Goal: Task Accomplishment & Management: Manage account settings

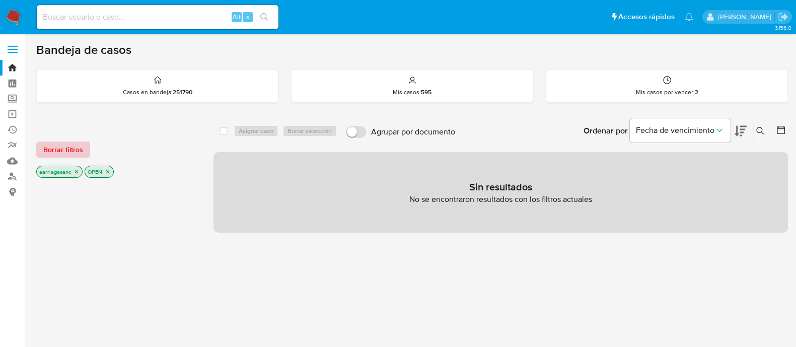
click at [59, 142] on span "Borrar filtros" at bounding box center [63, 149] width 40 height 14
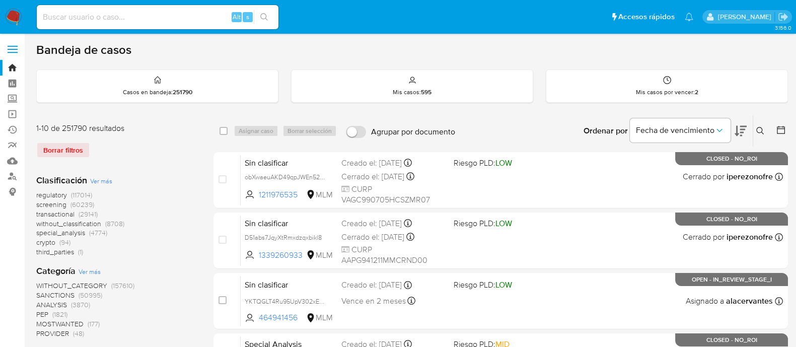
click at [48, 291] on span "SANCTIONS" at bounding box center [55, 295] width 38 height 10
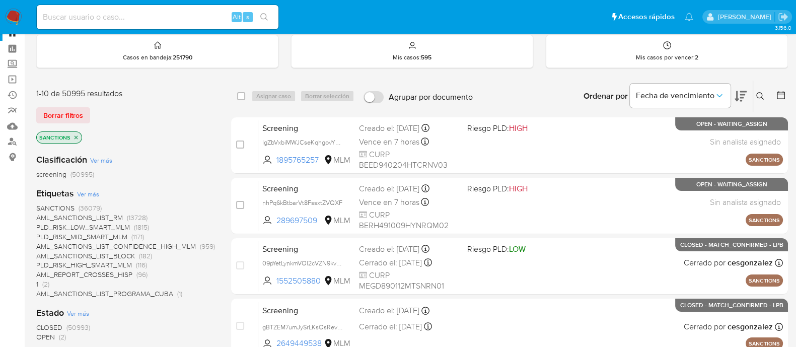
scroll to position [62, 0]
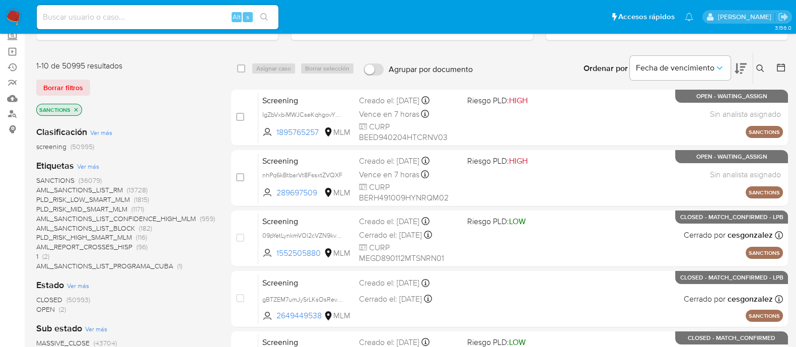
click at [44, 311] on span "OPEN" at bounding box center [45, 309] width 19 height 10
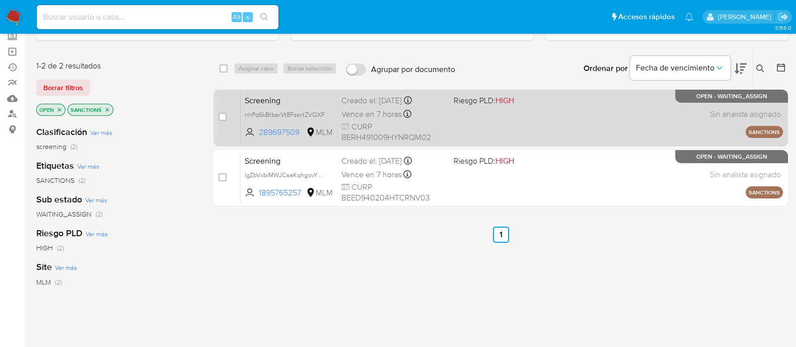
click at [461, 122] on div "Screening nhPq6kBtbarVt8FssxtZVQXF 289697509 MLM Riesgo PLD: HIGH Creado el: 25…" at bounding box center [512, 117] width 542 height 51
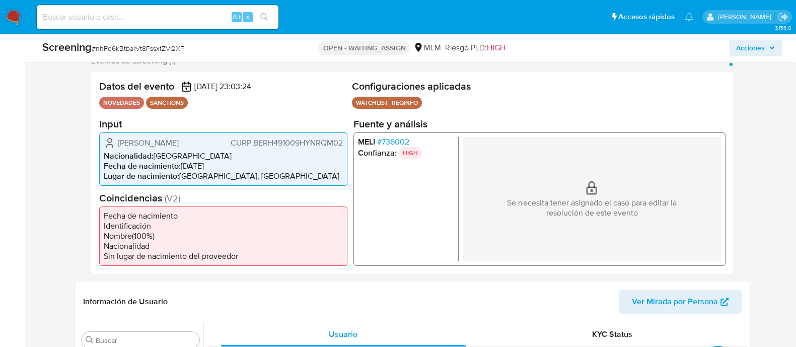
scroll to position [251, 0]
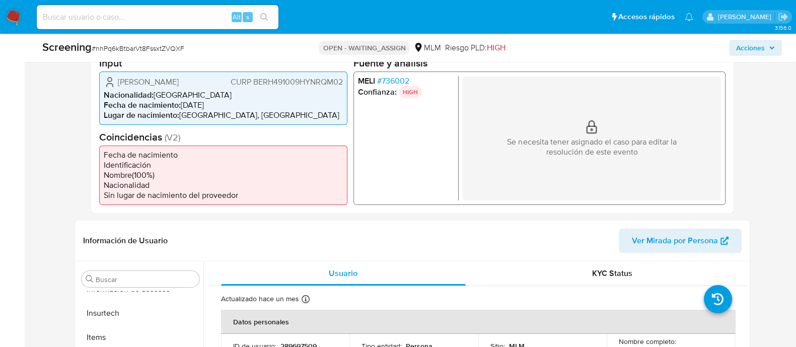
select select "10"
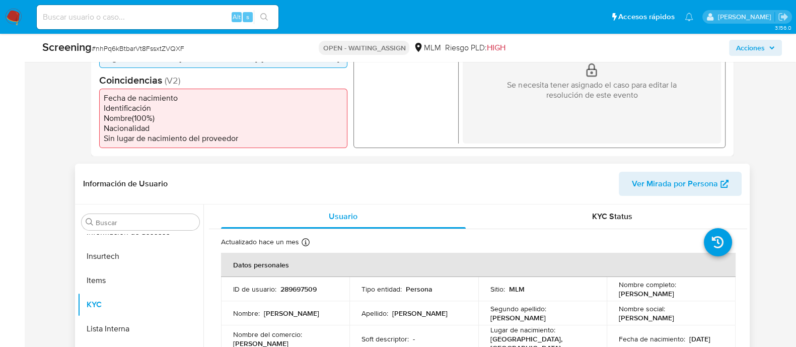
scroll to position [378, 0]
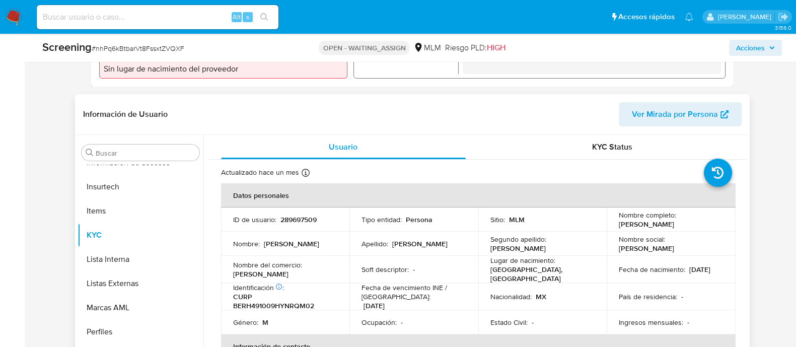
click at [490, 270] on p "[GEOGRAPHIC_DATA], [GEOGRAPHIC_DATA]" at bounding box center [540, 274] width 101 height 18
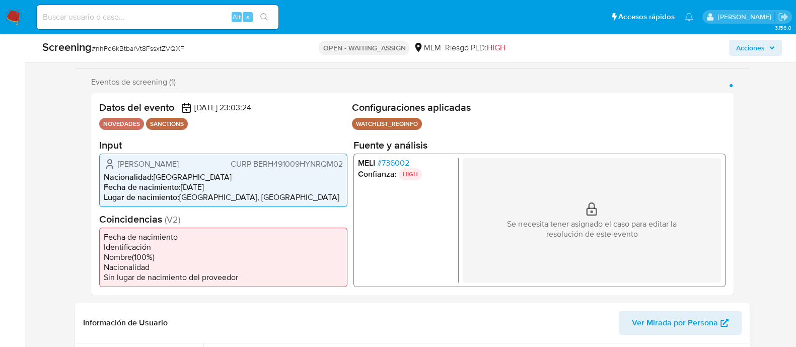
scroll to position [189, 0]
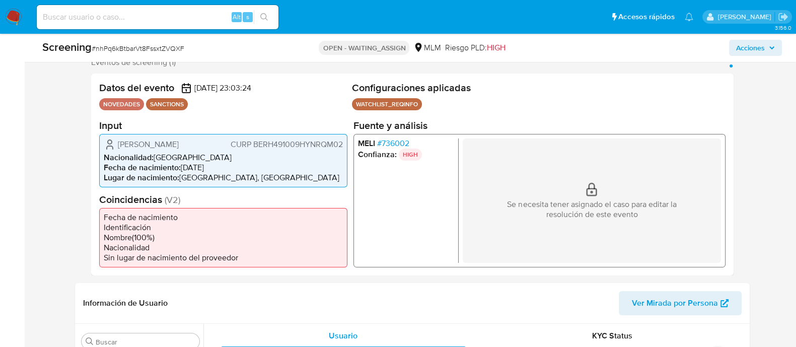
click at [19, 22] on img at bounding box center [13, 17] width 17 height 17
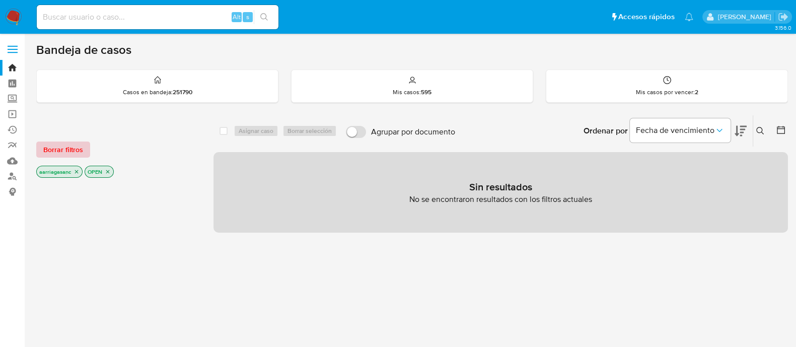
click at [71, 145] on span "Borrar filtros" at bounding box center [63, 149] width 40 height 14
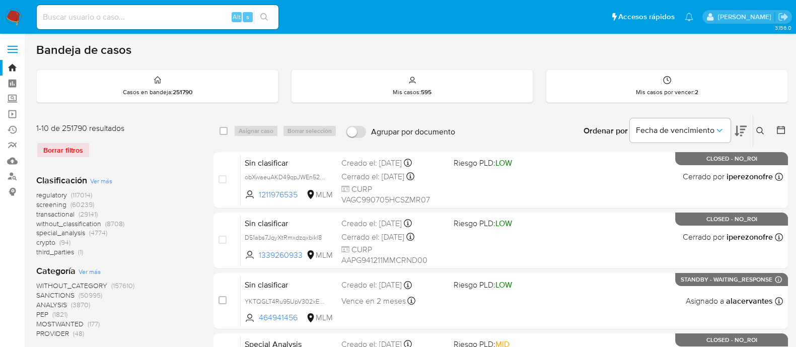
click at [58, 295] on span "SANCTIONS" at bounding box center [55, 295] width 38 height 10
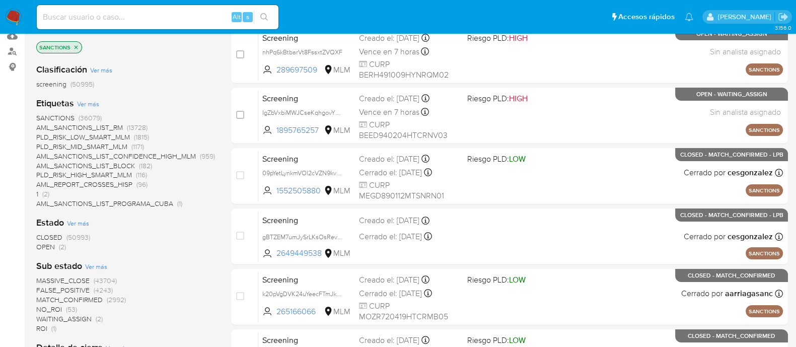
scroll to position [125, 0]
click at [45, 249] on span "OPEN" at bounding box center [45, 246] width 19 height 10
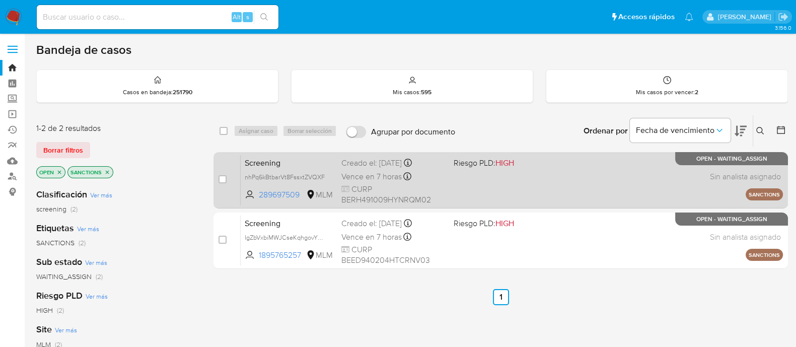
click at [485, 160] on span "Riesgo PLD: HIGH" at bounding box center [484, 162] width 60 height 11
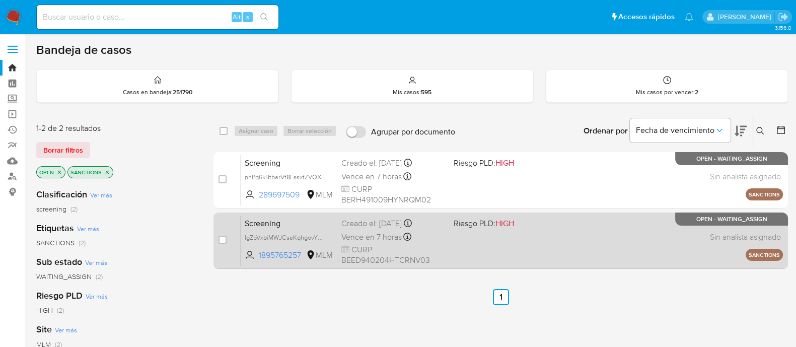
click at [451, 250] on div "Screening IgZbVxbiMWJCseKqhgovYDiy 1895765257 MLM Riesgo PLD: HIGH Creado el: 2…" at bounding box center [512, 240] width 542 height 51
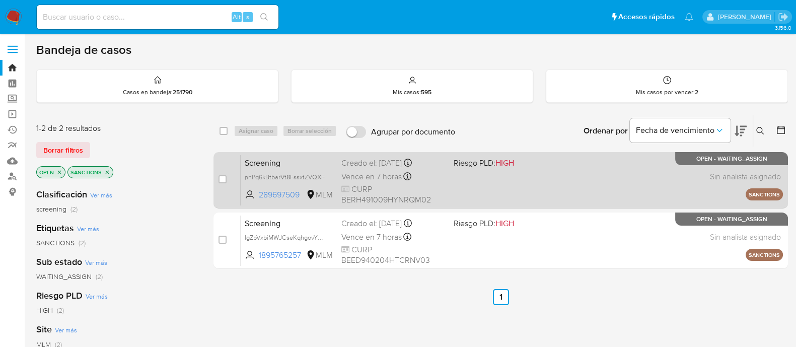
click at [219, 183] on div "case-item-checkbox" at bounding box center [222, 179] width 8 height 10
click at [222, 176] on input "checkbox" at bounding box center [222, 179] width 8 height 8
checkbox input "true"
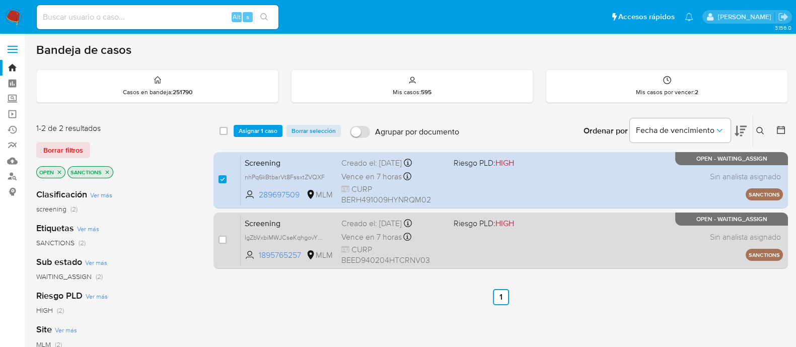
click at [224, 244] on div "case-item-checkbox" at bounding box center [222, 241] width 8 height 12
click at [223, 239] on input "checkbox" at bounding box center [222, 240] width 8 height 8
checkbox input "true"
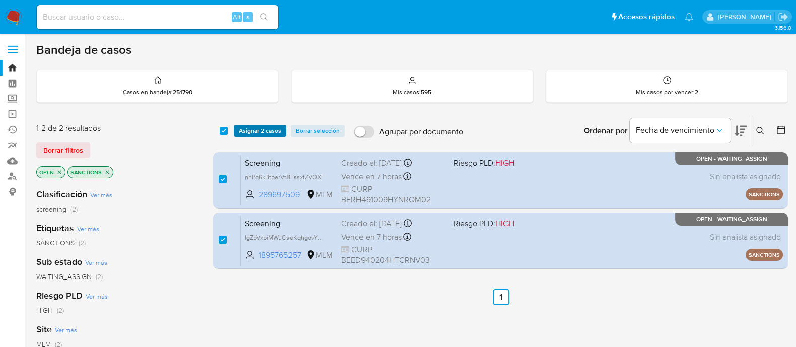
click at [265, 132] on span "Asignar 2 casos" at bounding box center [260, 131] width 43 height 10
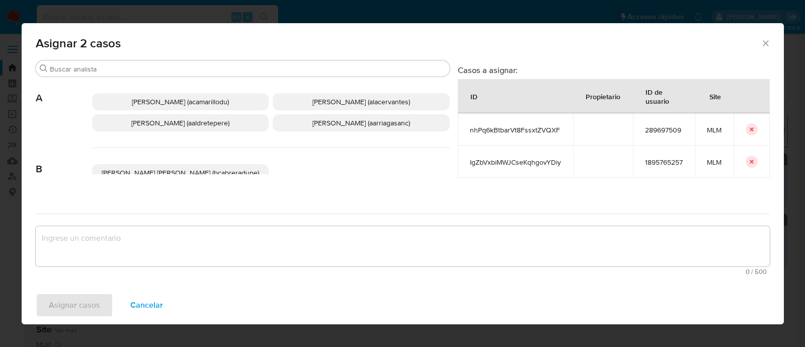
click at [300, 122] on p "Ana Maria Arriaga (aarriagasanc)" at bounding box center [361, 122] width 177 height 17
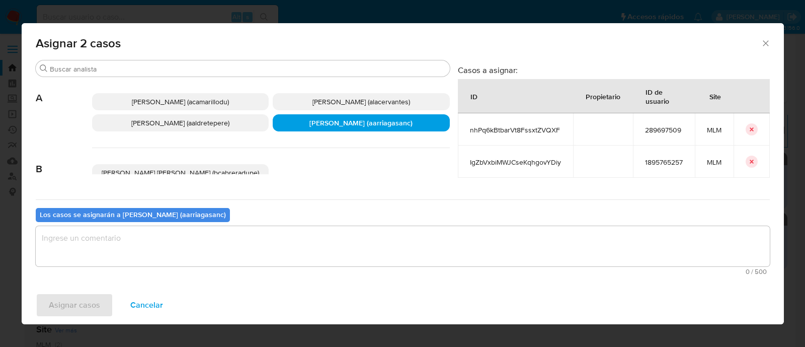
click at [248, 260] on textarea "assign-modal" at bounding box center [403, 246] width 735 height 40
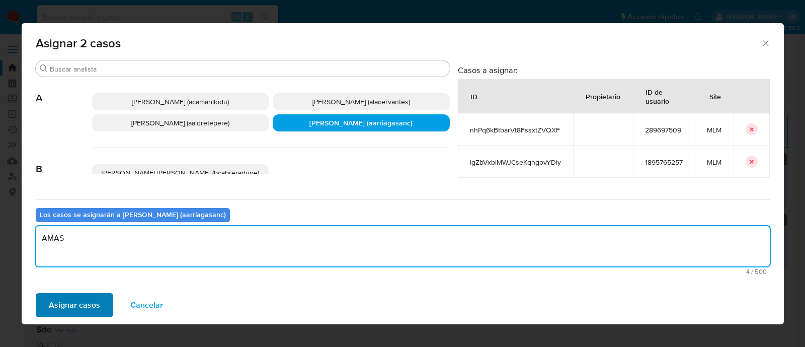
type textarea "AMAS"
click at [88, 298] on span "Asignar casos" at bounding box center [74, 305] width 51 height 22
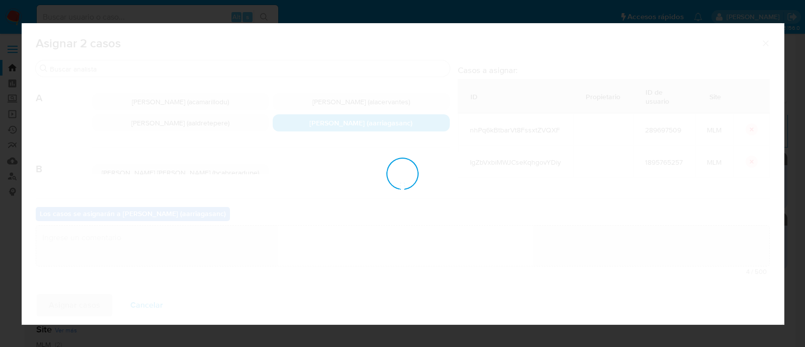
checkbox input "false"
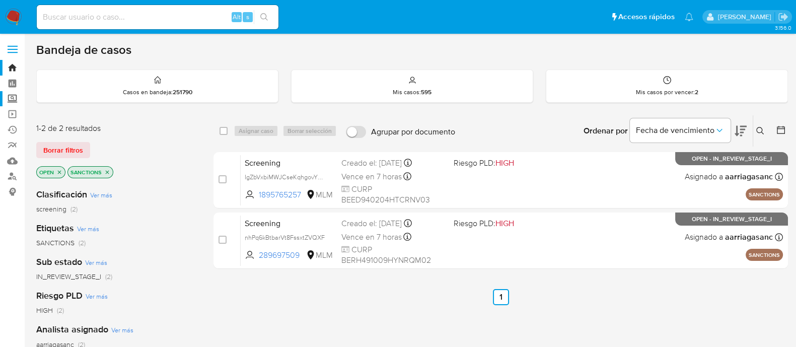
click at [12, 101] on label "Screening" at bounding box center [60, 99] width 120 height 16
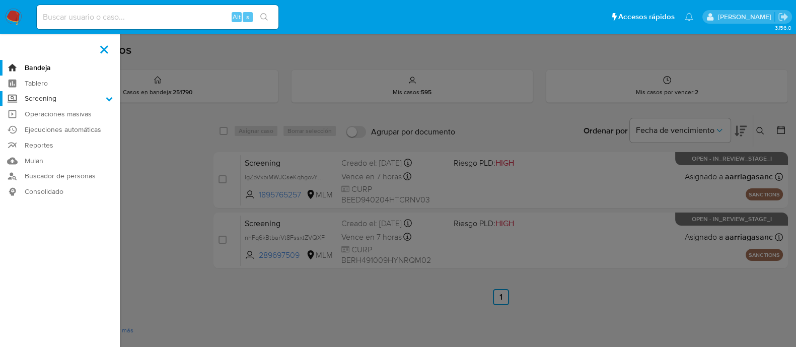
click at [0, 0] on input "Screening" at bounding box center [0, 0] width 0 height 0
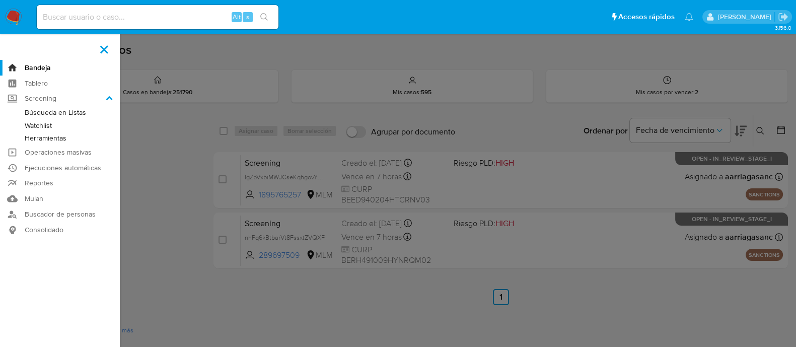
click at [28, 123] on link "Watchlist" at bounding box center [60, 125] width 120 height 13
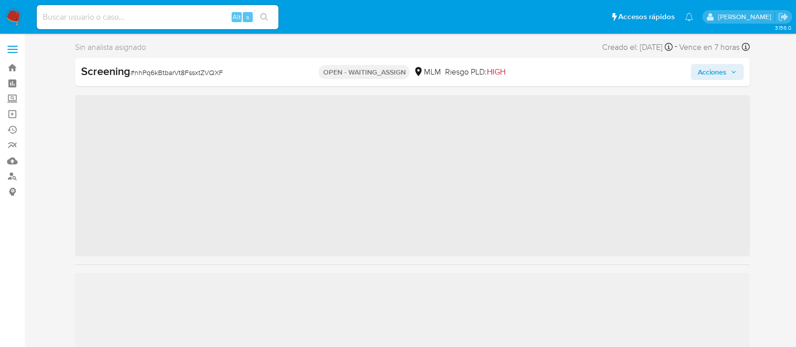
scroll to position [425, 0]
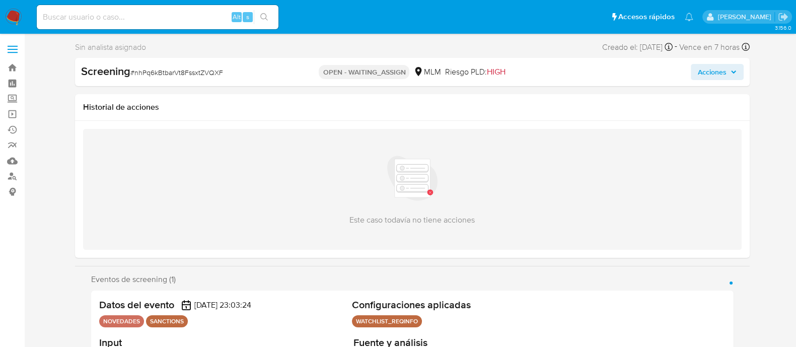
select select "10"
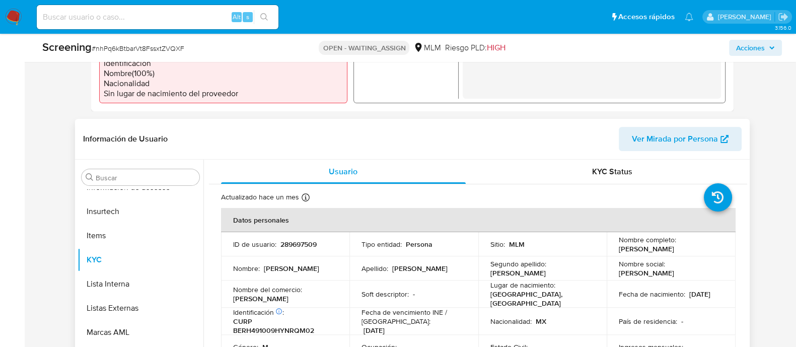
scroll to position [378, 0]
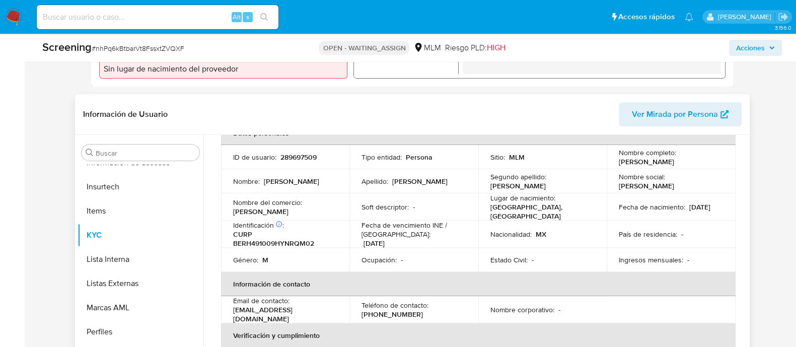
click at [371, 225] on p "Fecha de vencimiento INE / Pasaporte :" at bounding box center [413, 230] width 105 height 18
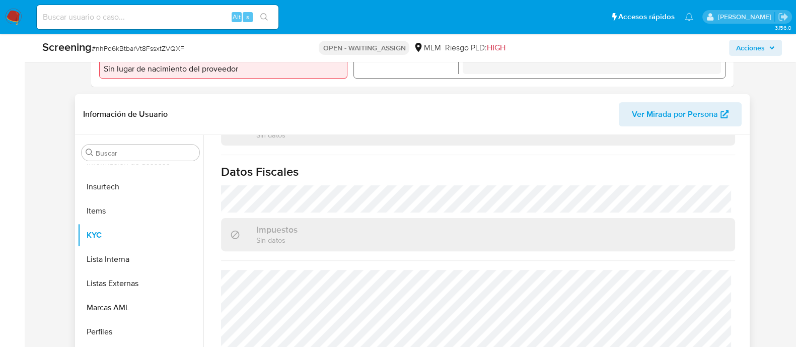
scroll to position [635, 0]
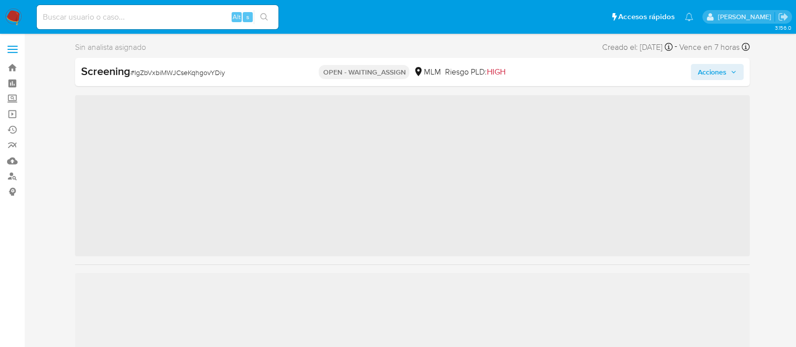
scroll to position [425, 0]
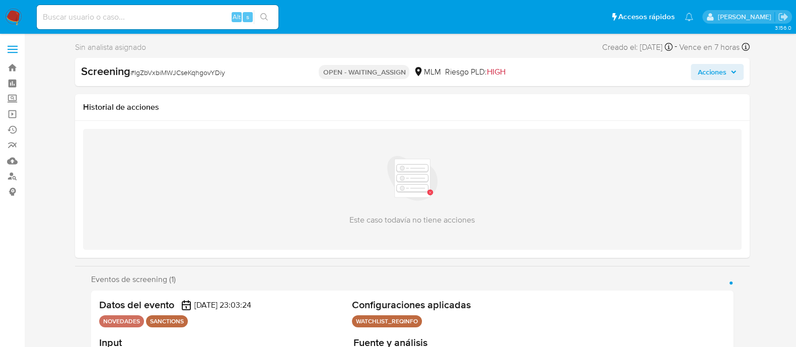
select select "10"
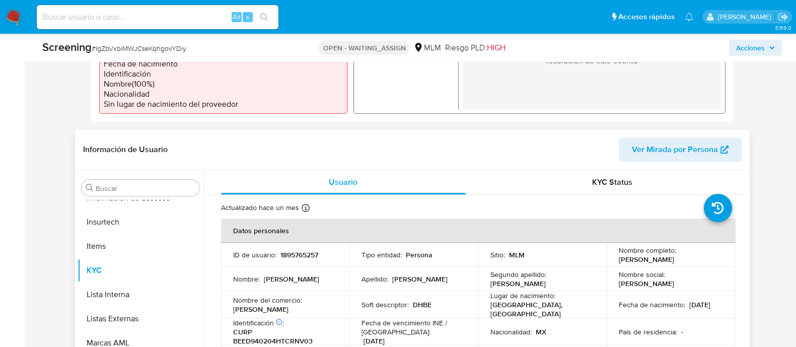
scroll to position [378, 0]
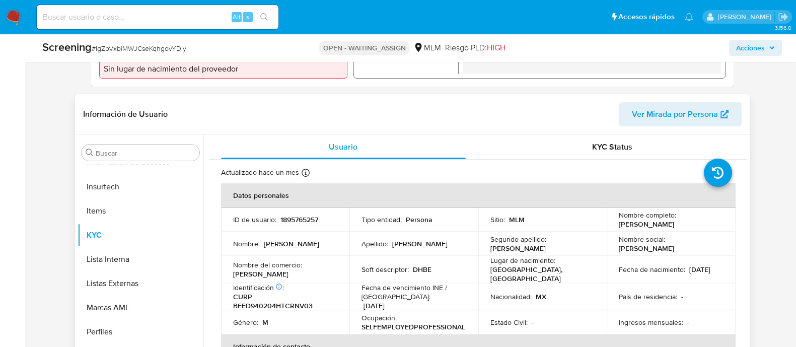
click at [485, 256] on td "Segundo apellido : [PERSON_NAME]" at bounding box center [542, 244] width 129 height 24
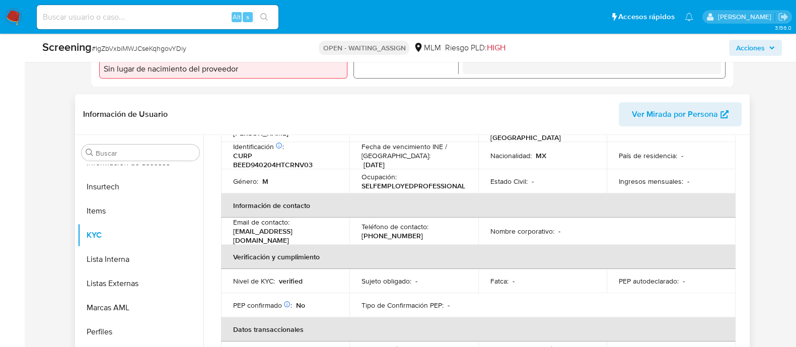
scroll to position [0, 0]
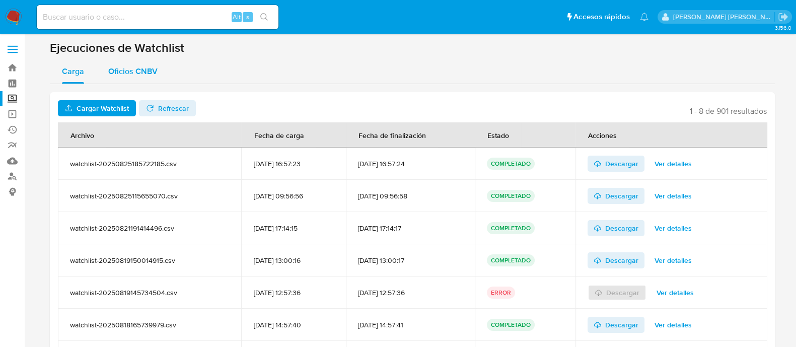
click at [126, 74] on span "Oficios CNBV" at bounding box center [132, 71] width 49 height 12
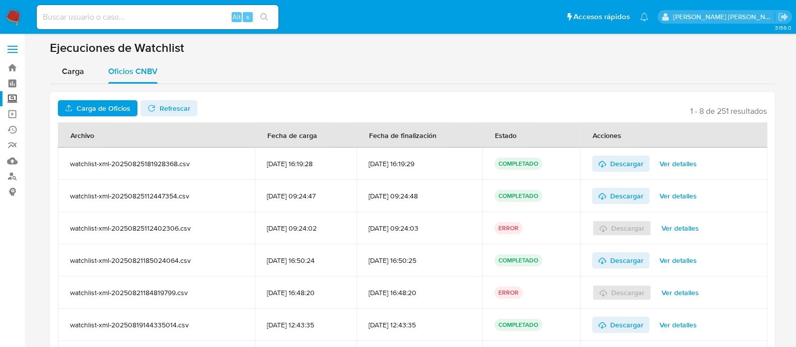
click at [105, 109] on span "Carga de Oficios" at bounding box center [104, 108] width 54 height 16
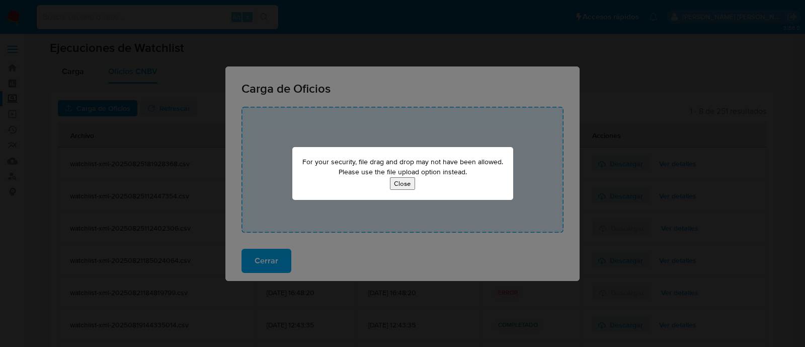
click at [412, 181] on button "Close" at bounding box center [402, 183] width 25 height 13
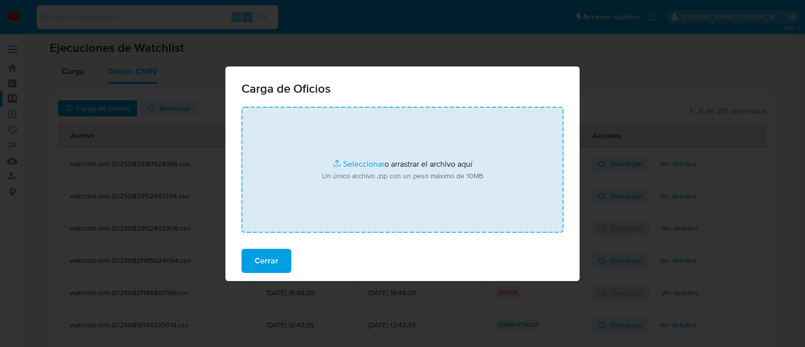
click at [361, 164] on input "file" at bounding box center [403, 170] width 322 height 126
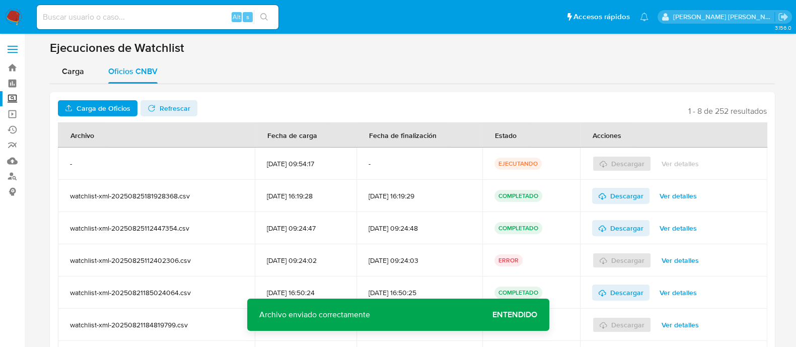
click at [509, 315] on span "Entendido" at bounding box center [514, 315] width 45 height 0
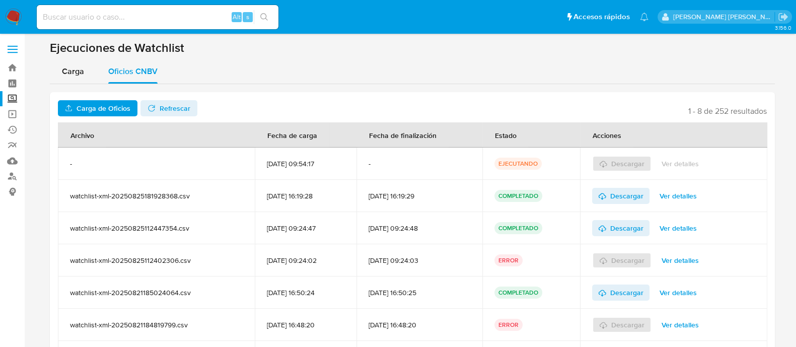
click at [164, 102] on span "Refrescar" at bounding box center [175, 108] width 31 height 16
click at [675, 167] on span "Ver detalles" at bounding box center [680, 164] width 37 height 14
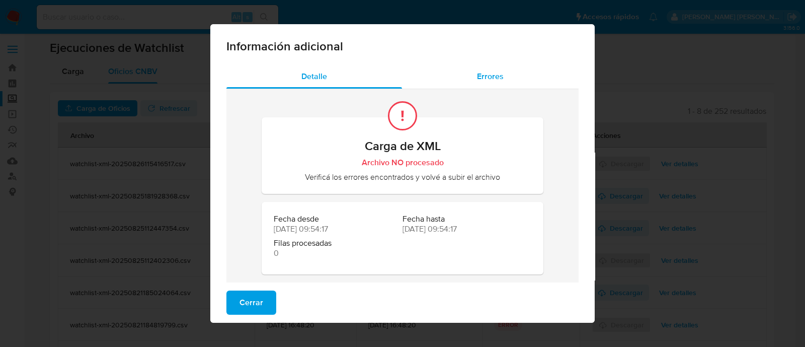
click at [500, 81] on div "Errores" at bounding box center [490, 76] width 177 height 24
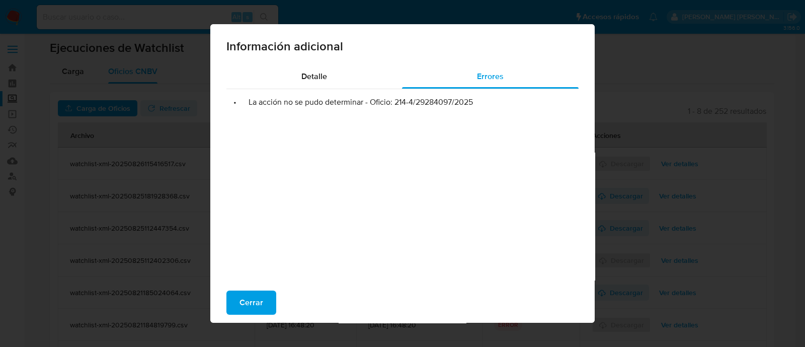
drag, startPoint x: 389, startPoint y: 102, endPoint x: 483, endPoint y: 94, distance: 94.5
click at [483, 94] on ul "• La acción no se pudo determinar - Oficio: 214-4/29284097/2025" at bounding box center [403, 98] width 352 height 18
click at [260, 302] on button "Cerrar" at bounding box center [252, 302] width 50 height 24
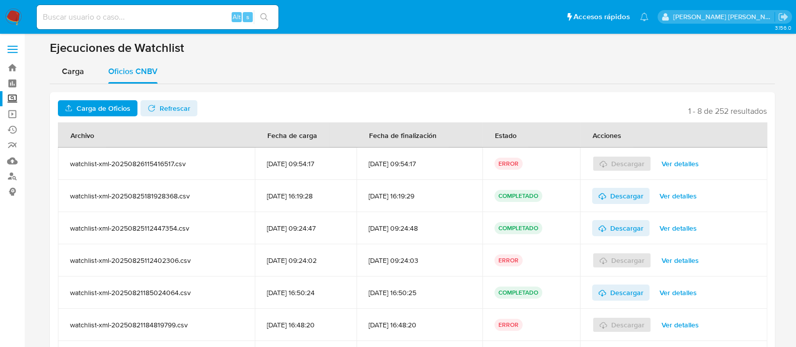
click at [108, 106] on span "Carga de Oficios" at bounding box center [104, 108] width 54 height 16
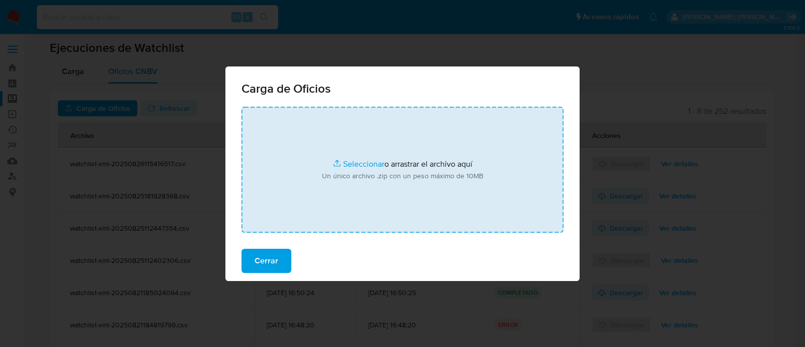
click at [351, 162] on input "file" at bounding box center [403, 170] width 322 height 126
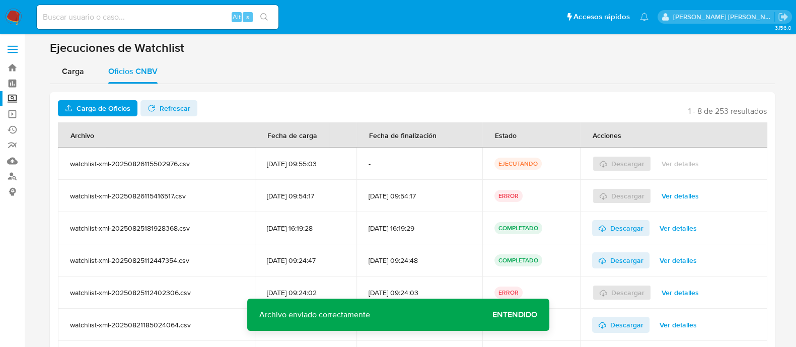
click at [501, 315] on span "Entendido" at bounding box center [514, 315] width 45 height 0
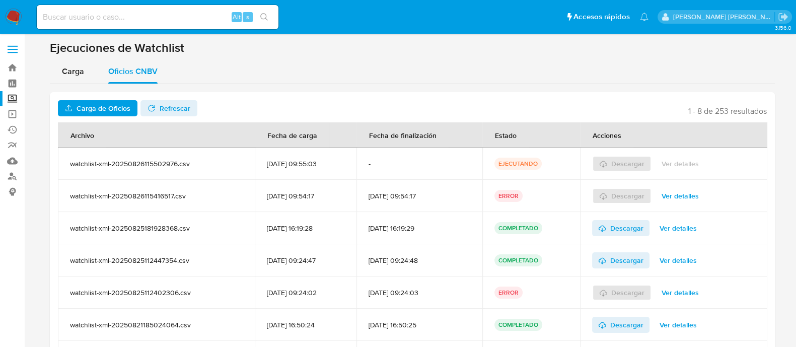
click at [150, 106] on icon "button" at bounding box center [152, 108] width 8 height 8
click at [632, 165] on span "Descargar" at bounding box center [626, 164] width 33 height 16
click at [624, 165] on span "Descargar" at bounding box center [626, 164] width 33 height 16
click at [144, 78] on div "Oficios CNBV" at bounding box center [132, 71] width 49 height 24
click at [686, 192] on span "Ver detalles" at bounding box center [680, 196] width 37 height 14
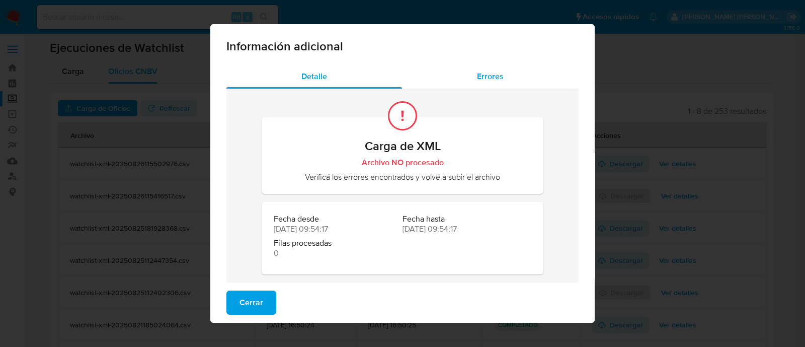
click at [480, 76] on span "Errores" at bounding box center [490, 76] width 27 height 12
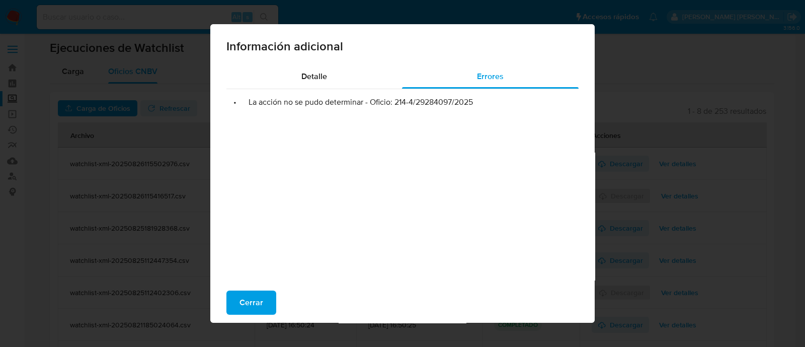
drag, startPoint x: 393, startPoint y: 104, endPoint x: 472, endPoint y: 100, distance: 79.6
click at [472, 100] on li "• La acción no se pudo determinar - Oficio: 214-4/29284097/2025" at bounding box center [403, 102] width 336 height 10
click at [240, 300] on span "Cerrar" at bounding box center [252, 302] width 24 height 22
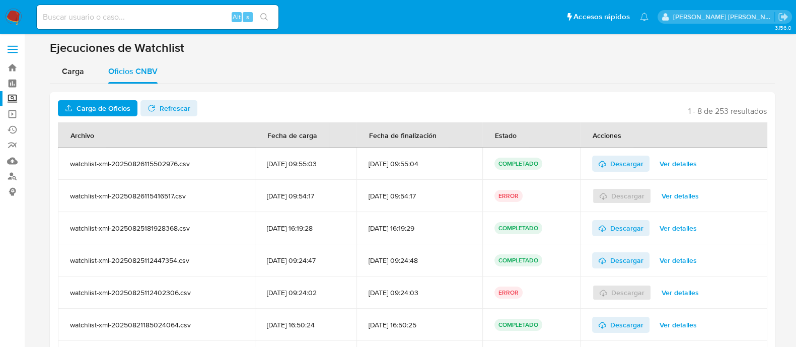
click at [12, 98] on label "Screening" at bounding box center [60, 99] width 120 height 16
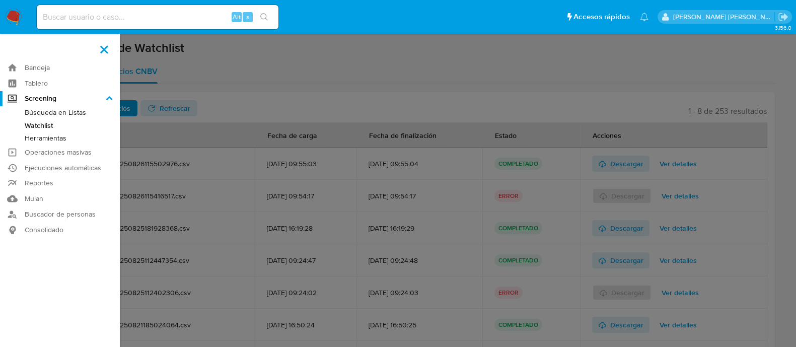
click at [0, 0] on input "Screening" at bounding box center [0, 0] width 0 height 0
click at [65, 114] on link "Búsqueda en Listas" at bounding box center [60, 112] width 120 height 13
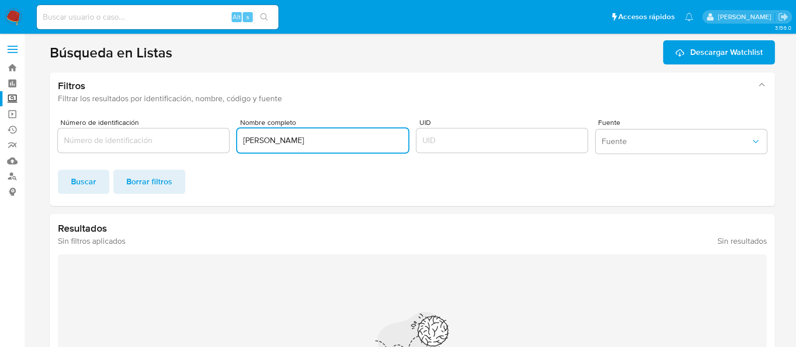
click at [362, 144] on input "SERGIO ALVAREZ ALVAREZ" at bounding box center [322, 140] width 171 height 13
type input "S"
paste input "COBALLASI"
paste input "DURAND"
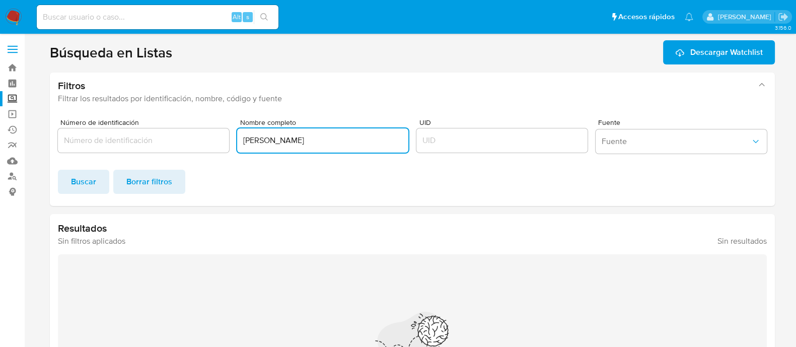
type input "PABLO COBALLASI DURAND"
click at [53, 175] on div "Número de identificación Nombre completo PABLO COBALLASI DURAND UID Fuente Fuen…" at bounding box center [412, 158] width 725 height 95
click at [81, 182] on span "Buscar" at bounding box center [83, 182] width 25 height 22
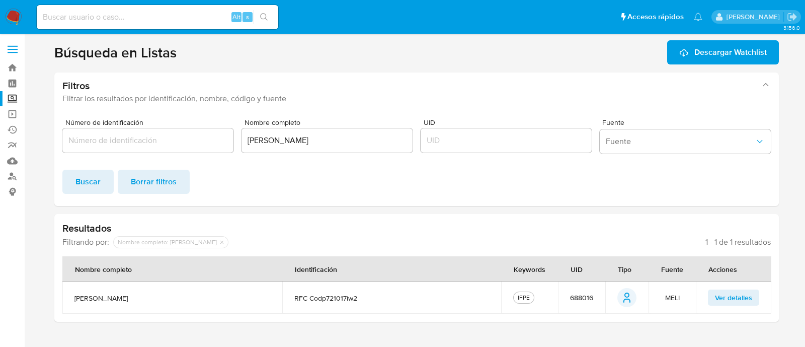
click at [574, 301] on span "688016" at bounding box center [581, 297] width 23 height 9
drag, startPoint x: 76, startPoint y: 298, endPoint x: 153, endPoint y: 298, distance: 77.0
click at [153, 298] on span "pablo coballasi durand" at bounding box center [173, 297] width 196 height 9
click at [15, 101] on label "Screening" at bounding box center [60, 99] width 120 height 16
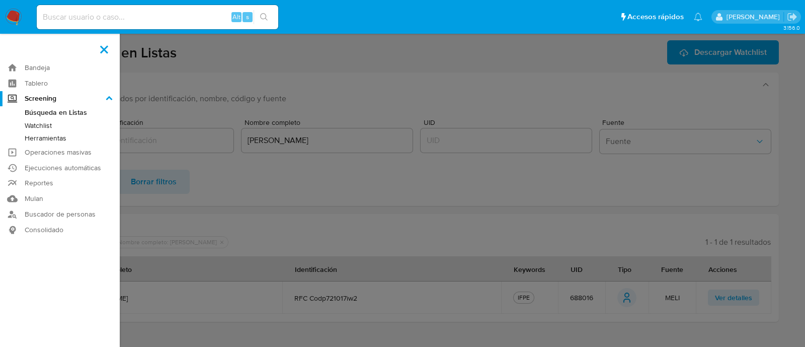
click at [0, 0] on input "Screening" at bounding box center [0, 0] width 0 height 0
click at [32, 139] on link "Herramientas" at bounding box center [60, 138] width 120 height 13
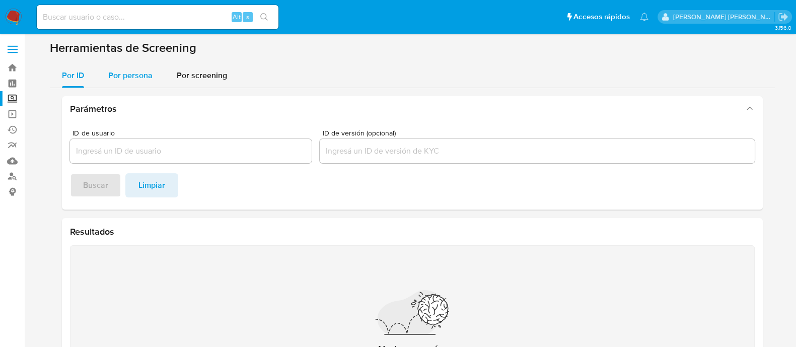
click at [143, 79] on span "Por persona" at bounding box center [130, 75] width 44 height 12
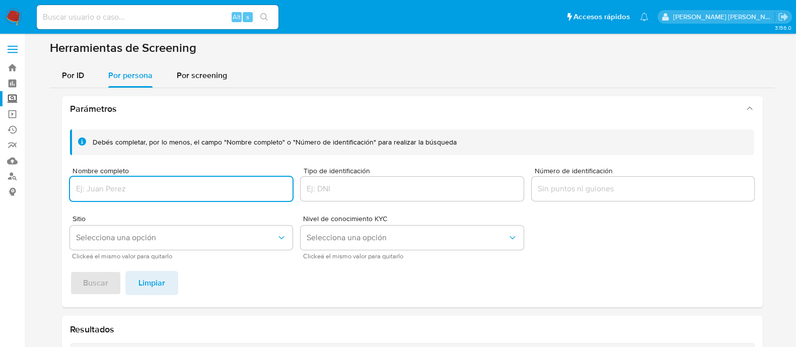
click at [219, 181] on div at bounding box center [181, 189] width 223 height 24
click at [216, 186] on input "Nombre completo" at bounding box center [181, 188] width 223 height 13
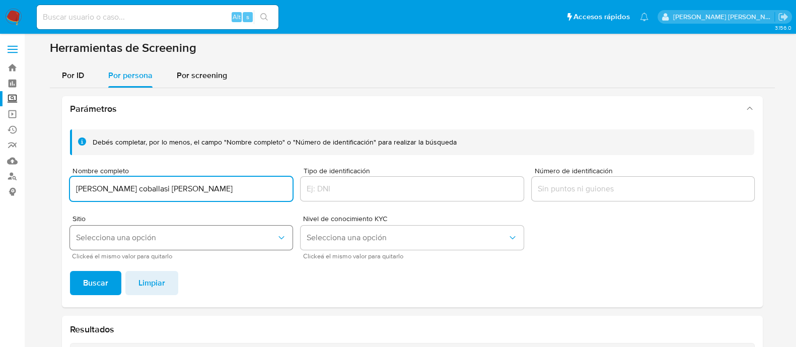
type input "[PERSON_NAME] coballasi [PERSON_NAME]"
click at [120, 235] on span "Selecciona una opción" at bounding box center [176, 238] width 201 height 10
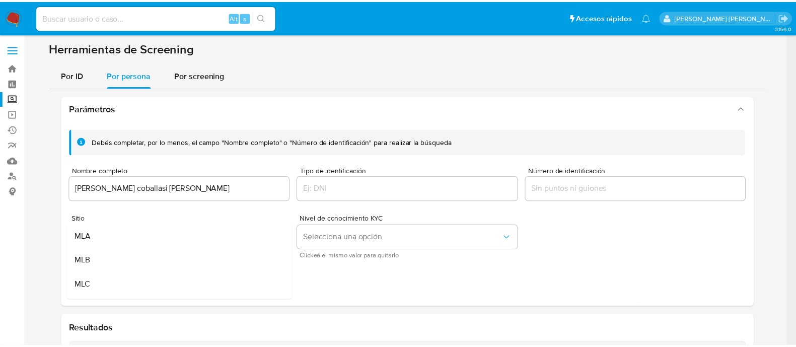
scroll to position [62, 0]
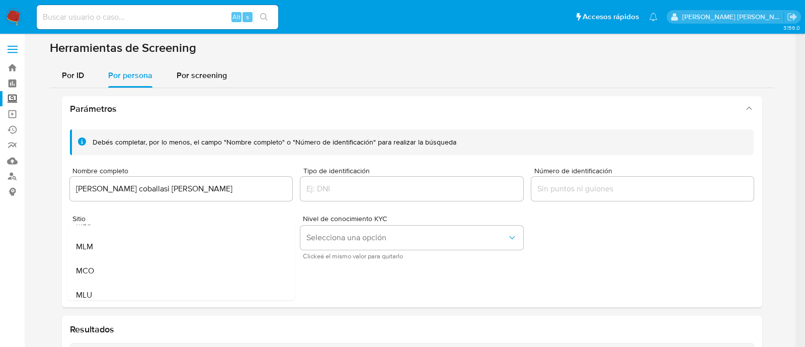
drag, startPoint x: 111, startPoint y: 244, endPoint x: 103, endPoint y: 256, distance: 13.8
click at [110, 245] on div "MLM" at bounding box center [178, 247] width 205 height 24
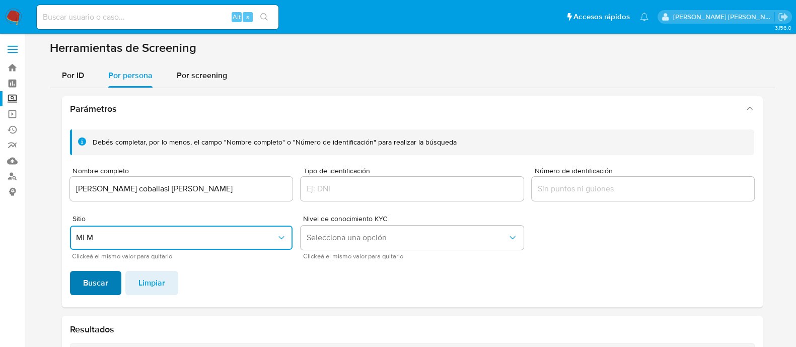
click at [89, 284] on span "Buscar" at bounding box center [95, 283] width 25 height 22
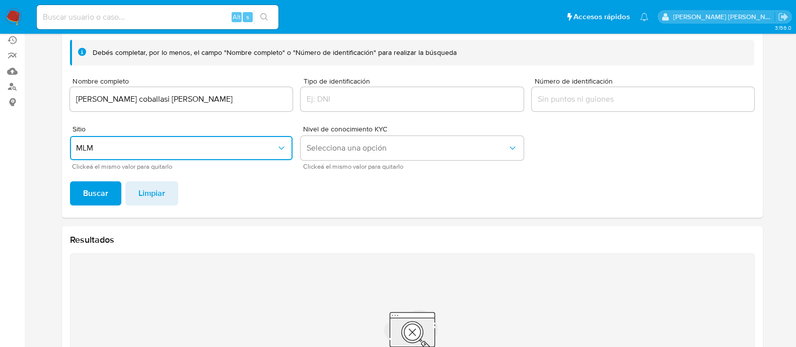
scroll to position [5, 0]
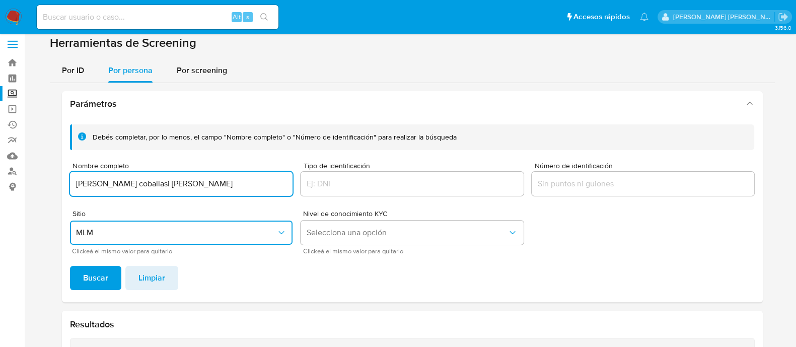
click at [101, 182] on input "pablo coballasi durand" at bounding box center [181, 183] width 223 height 13
click at [134, 185] on input "pablo Coballasi durand" at bounding box center [181, 183] width 223 height 13
click at [79, 185] on input "pablo Coballasi Durand" at bounding box center [181, 183] width 223 height 13
type input "Pablo Coballasi Durand"
click at [86, 273] on span "Buscar" at bounding box center [95, 278] width 25 height 22
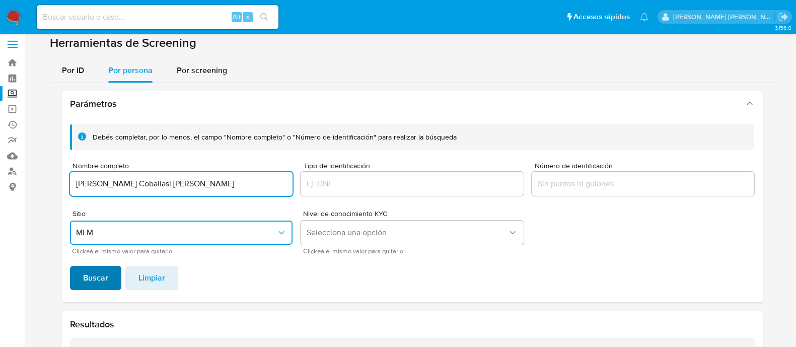
scroll to position [194, 0]
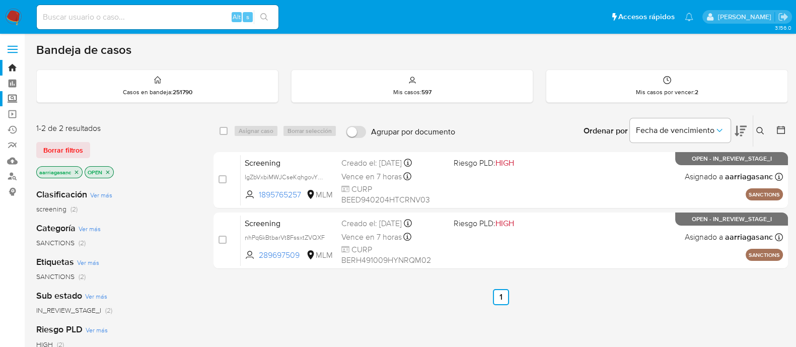
click at [7, 103] on label "Screening" at bounding box center [60, 99] width 120 height 16
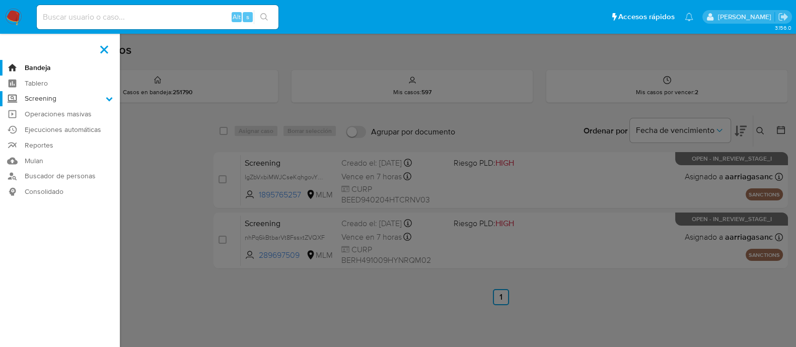
click at [0, 0] on input "Screening" at bounding box center [0, 0] width 0 height 0
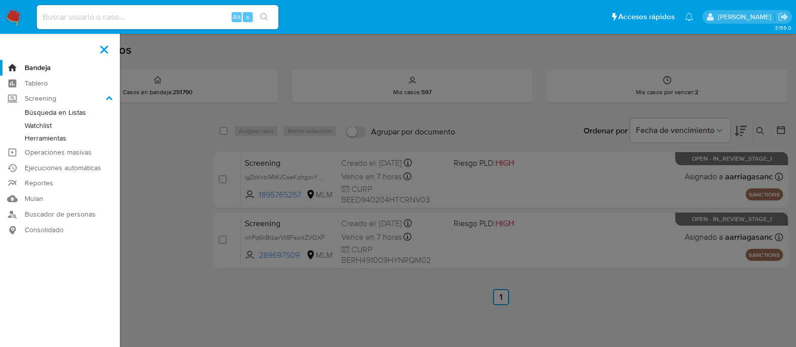
click at [312, 224] on label at bounding box center [398, 173] width 796 height 347
click at [0, 0] on input "checkbox" at bounding box center [0, 0] width 0 height 0
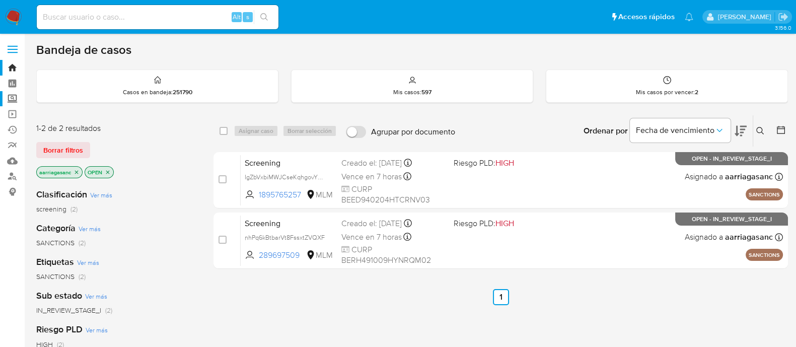
click at [12, 103] on label "Screening" at bounding box center [60, 99] width 120 height 16
click at [0, 0] on input "Screening" at bounding box center [0, 0] width 0 height 0
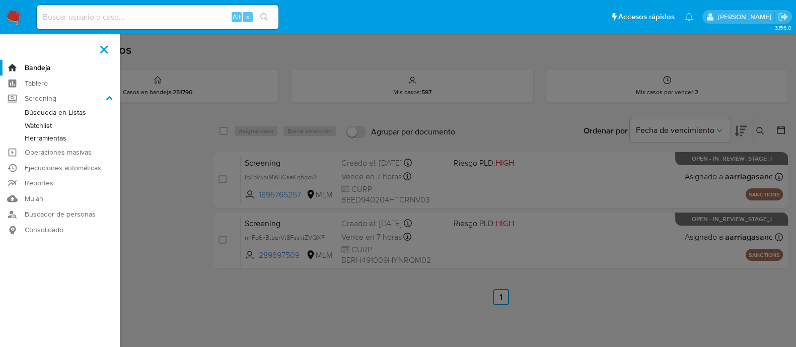
click at [44, 127] on link "Watchlist" at bounding box center [60, 125] width 120 height 13
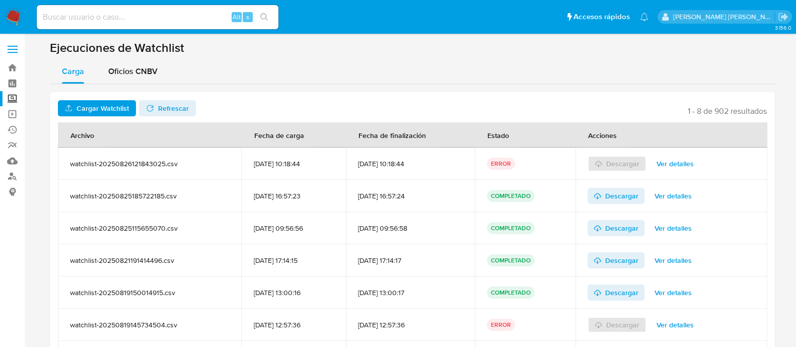
click at [692, 167] on span "Ver detalles" at bounding box center [674, 164] width 37 height 14
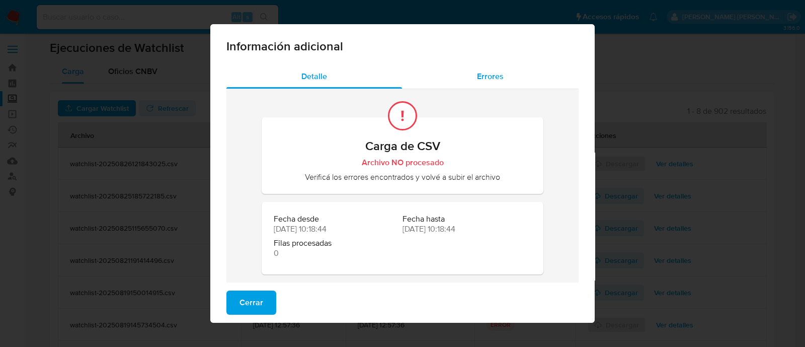
click at [491, 82] on span "Errores" at bounding box center [490, 76] width 27 height 12
